Goal: Navigation & Orientation: Find specific page/section

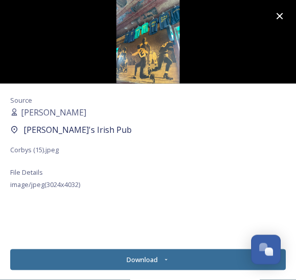
scroll to position [78, 0]
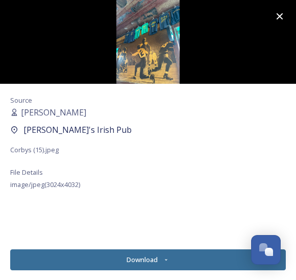
click at [278, 15] on icon at bounding box center [280, 16] width 12 height 12
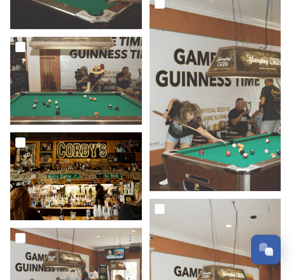
scroll to position [1813, 0]
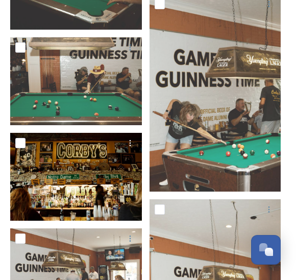
click at [48, 165] on img at bounding box center [76, 177] width 132 height 88
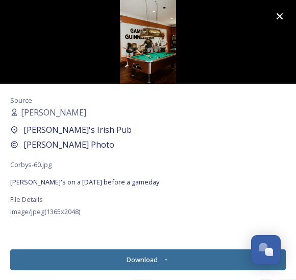
scroll to position [1816, 0]
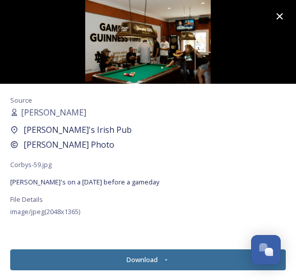
click at [106, 74] on img at bounding box center [148, 42] width 296 height 84
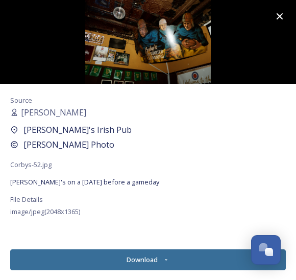
scroll to position [1851, 0]
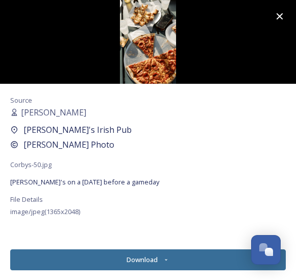
click at [148, 53] on img at bounding box center [148, 42] width 296 height 84
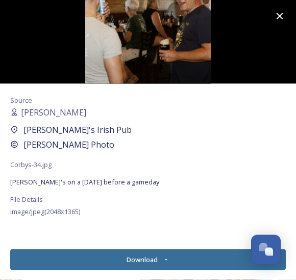
scroll to position [1590, 0]
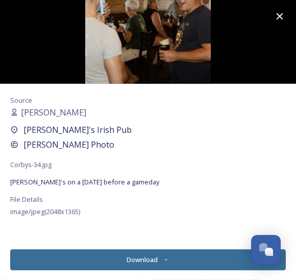
click at [170, 47] on img at bounding box center [148, 42] width 296 height 84
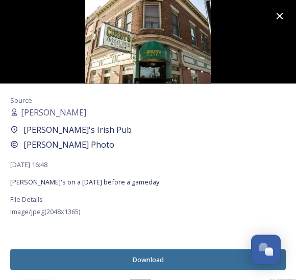
scroll to position [1589, 0]
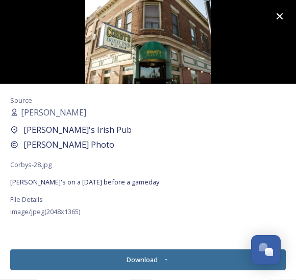
click at [165, 65] on img at bounding box center [148, 42] width 296 height 84
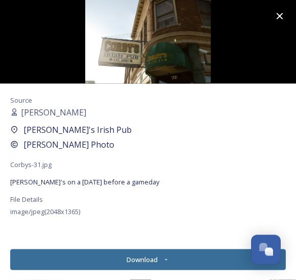
scroll to position [1428, 0]
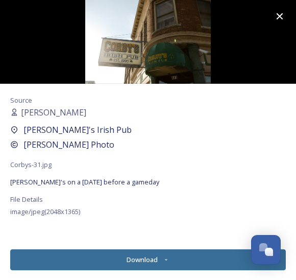
click at [209, 64] on img at bounding box center [148, 42] width 296 height 84
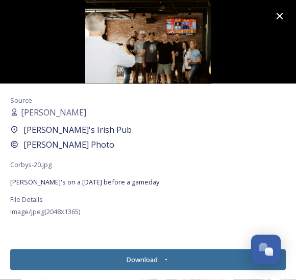
scroll to position [1390, 0]
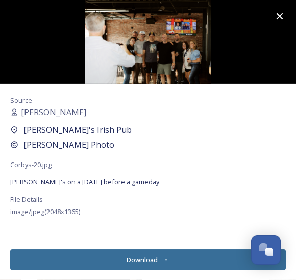
click at [115, 71] on img at bounding box center [148, 42] width 296 height 84
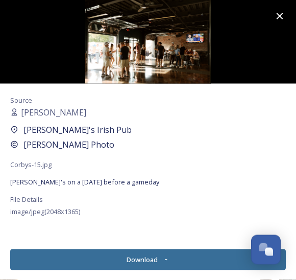
scroll to position [1464, 0]
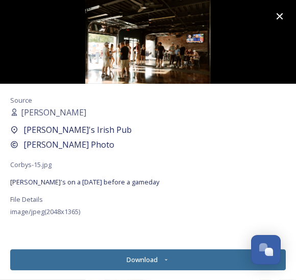
click at [170, 43] on img at bounding box center [148, 42] width 296 height 84
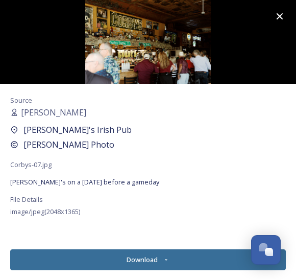
scroll to position [1367, 0]
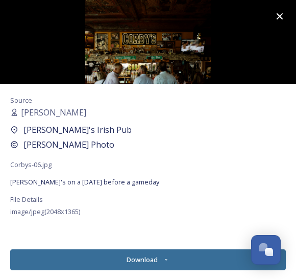
click at [146, 72] on img at bounding box center [148, 42] width 296 height 84
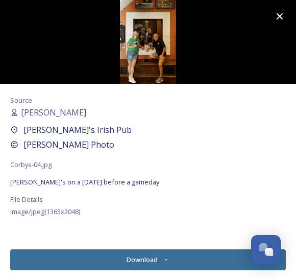
click at [130, 23] on img at bounding box center [148, 42] width 296 height 84
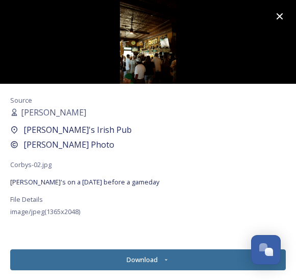
click at [134, 22] on img at bounding box center [148, 42] width 296 height 84
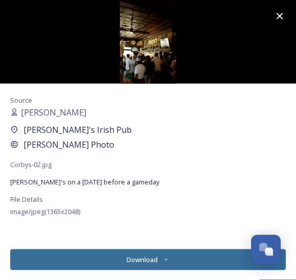
scroll to position [1296, 0]
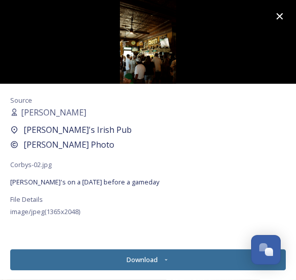
click at [283, 12] on icon at bounding box center [280, 16] width 12 height 12
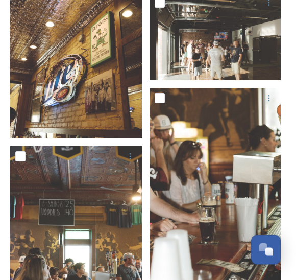
scroll to position [5677, 0]
